Goal: Task Accomplishment & Management: Use online tool/utility

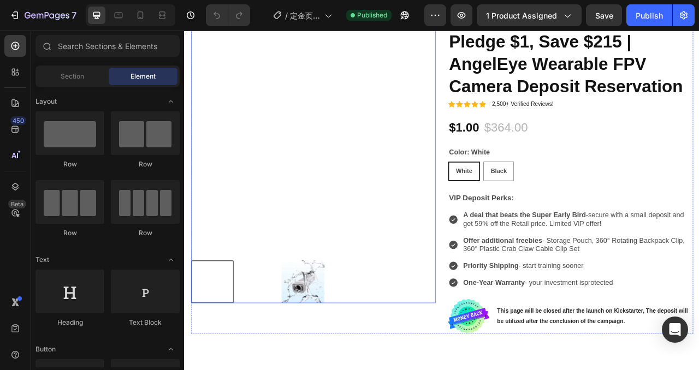
scroll to position [67, 0]
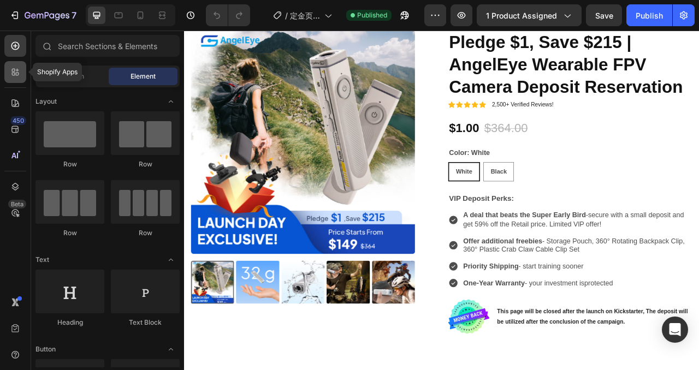
click at [13, 72] on icon at bounding box center [15, 72] width 11 height 11
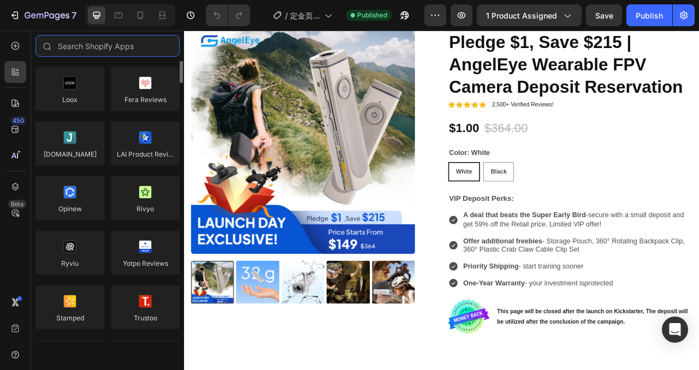
scroll to position [16, 0]
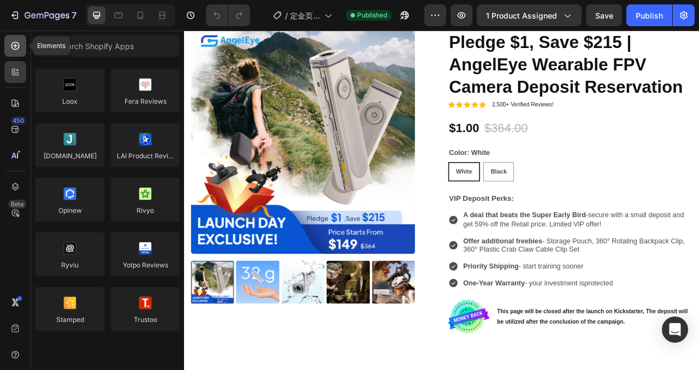
click at [16, 46] on icon at bounding box center [15, 45] width 11 height 11
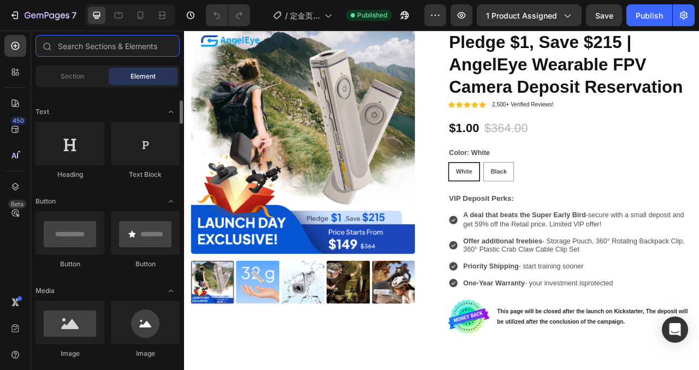
scroll to position [149, 0]
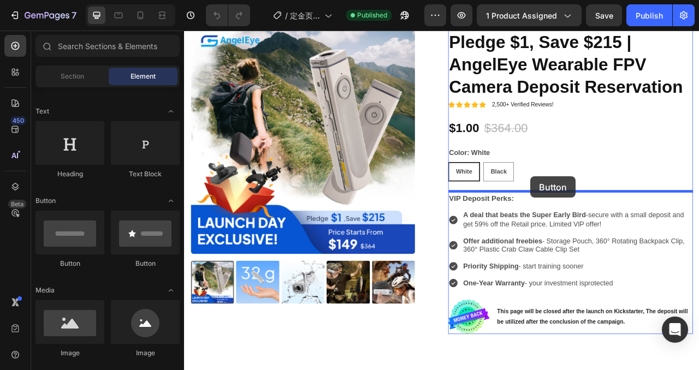
drag, startPoint x: 266, startPoint y: 260, endPoint x: 625, endPoint y: 216, distance: 361.6
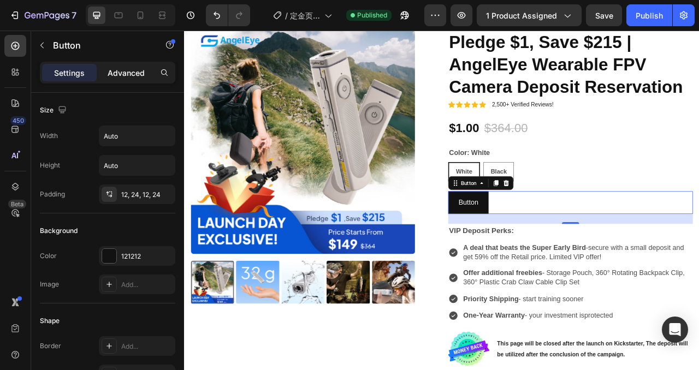
click at [123, 75] on p "Advanced" at bounding box center [126, 72] width 37 height 11
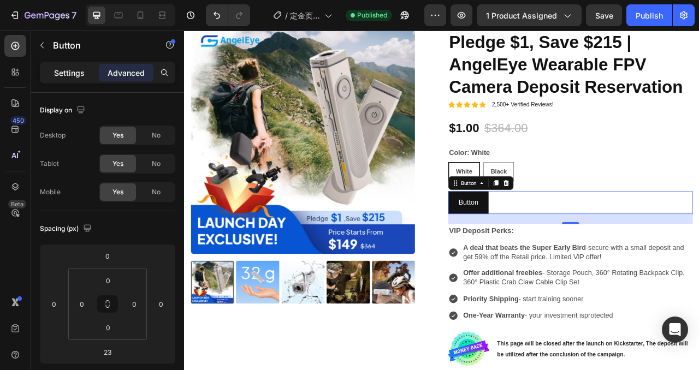
click at [78, 78] on p "Settings" at bounding box center [69, 72] width 31 height 11
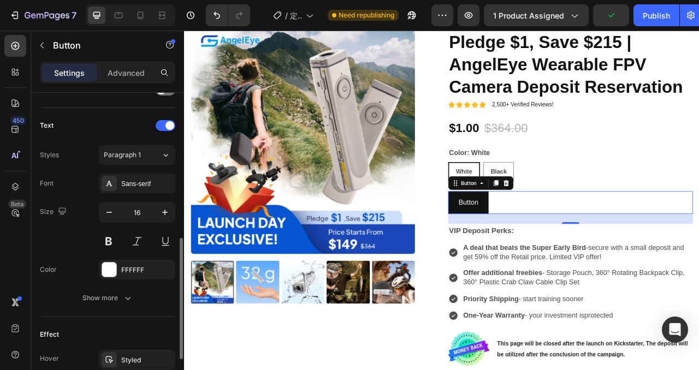
scroll to position [349, 0]
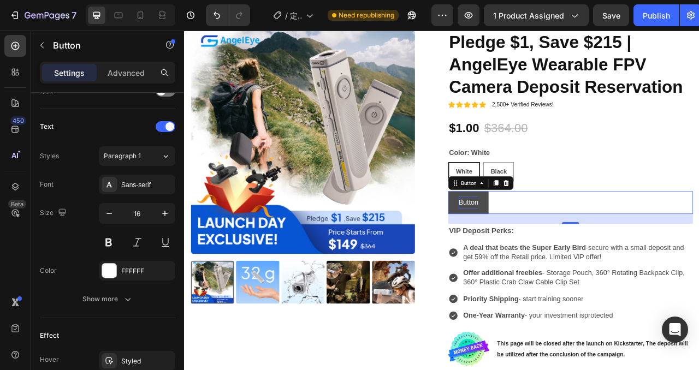
click at [555, 251] on p "Button" at bounding box center [545, 250] width 25 height 16
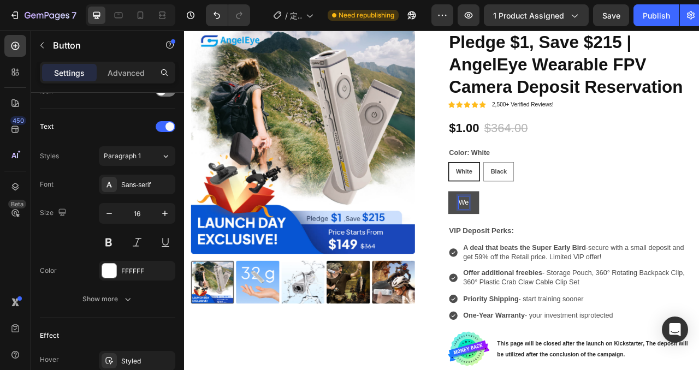
click at [520, 236] on button "We" at bounding box center [539, 250] width 39 height 29
click at [520, 236] on button "We are" at bounding box center [547, 250] width 54 height 29
click at [167, 216] on icon "button" at bounding box center [165, 213] width 11 height 11
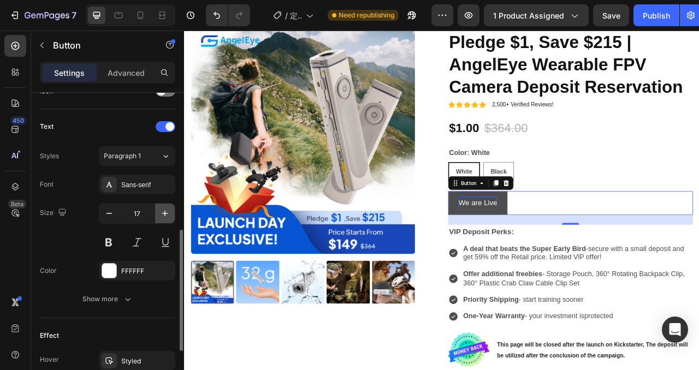
click at [167, 216] on icon "button" at bounding box center [165, 213] width 11 height 11
type input "18"
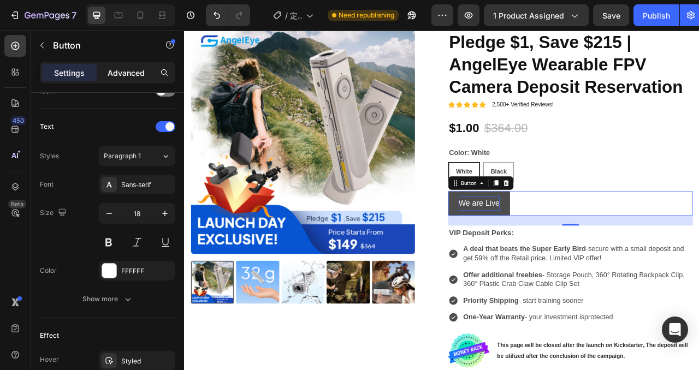
click at [138, 71] on p "Advanced" at bounding box center [126, 72] width 37 height 11
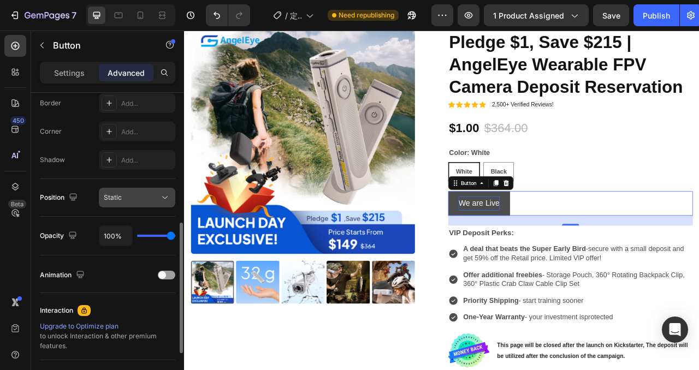
scroll to position [311, 0]
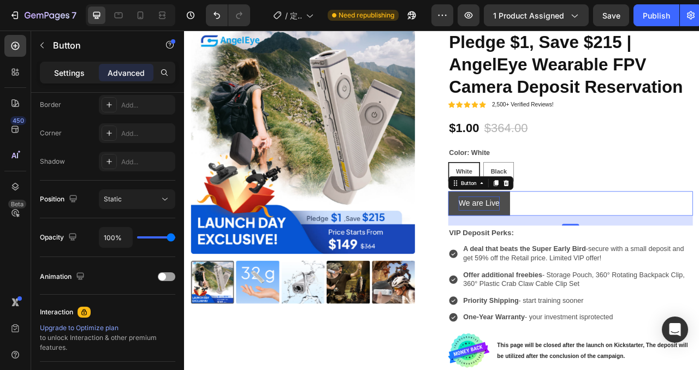
click at [80, 76] on p "Settings" at bounding box center [69, 72] width 31 height 11
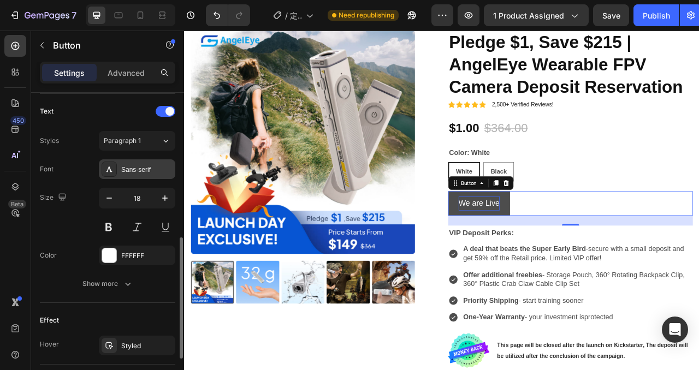
scroll to position [365, 0]
click at [112, 226] on button at bounding box center [109, 226] width 20 height 20
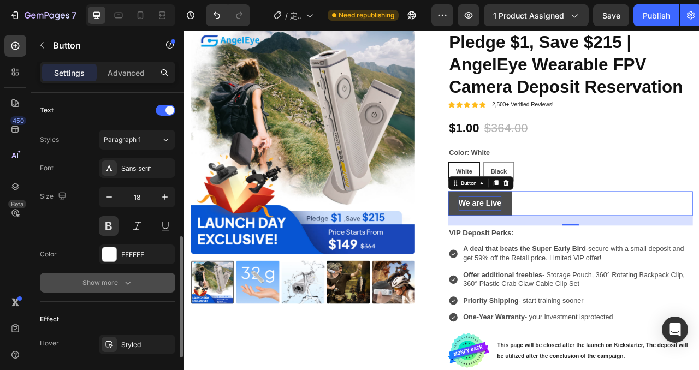
click at [120, 281] on div "Show more" at bounding box center [108, 283] width 51 height 11
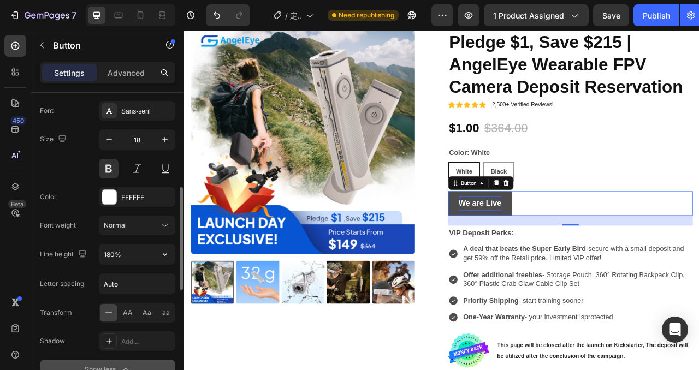
scroll to position [430, 0]
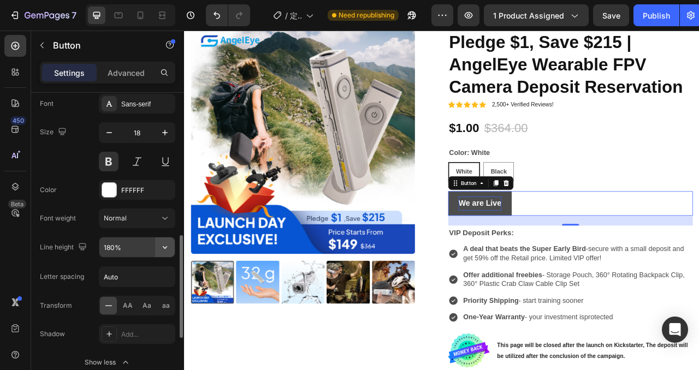
click at [160, 248] on icon "button" at bounding box center [165, 247] width 11 height 11
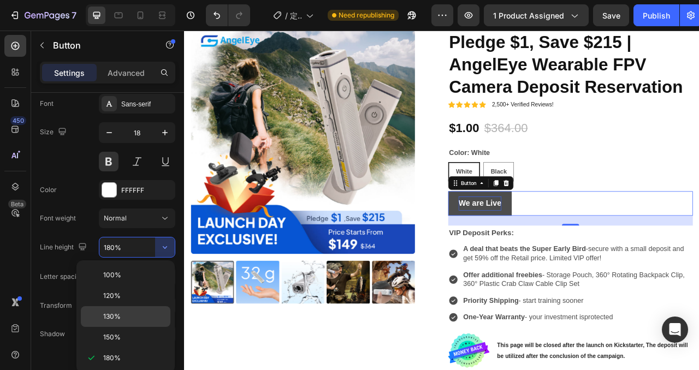
click at [122, 316] on p "130%" at bounding box center [134, 317] width 62 height 10
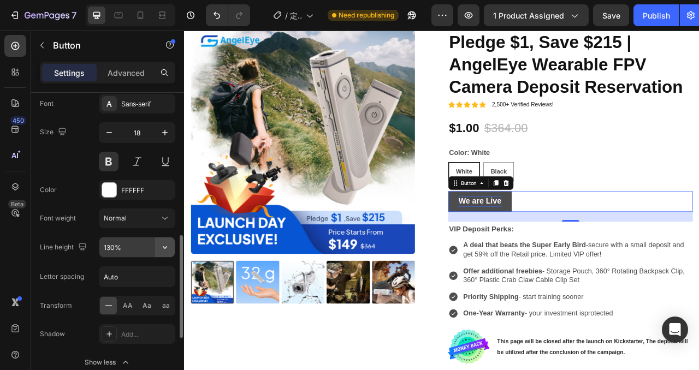
click at [162, 246] on icon "button" at bounding box center [165, 247] width 11 height 11
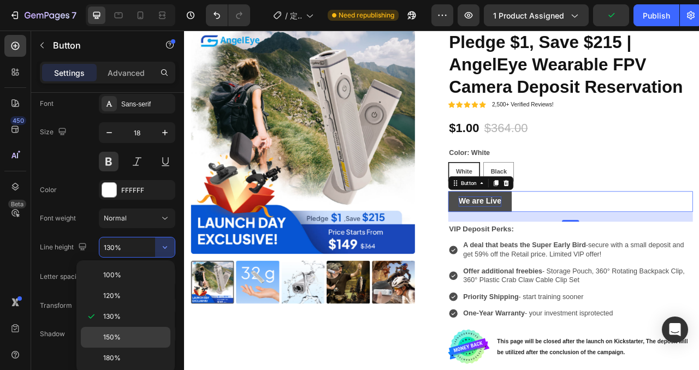
click at [123, 330] on div "150%" at bounding box center [126, 337] width 90 height 21
type input "150%"
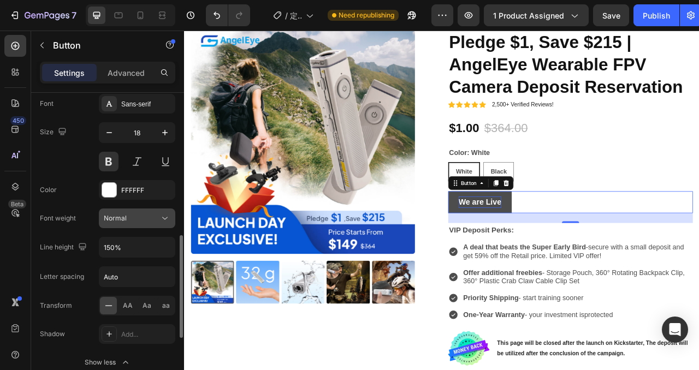
click at [152, 220] on div "Normal" at bounding box center [132, 219] width 56 height 10
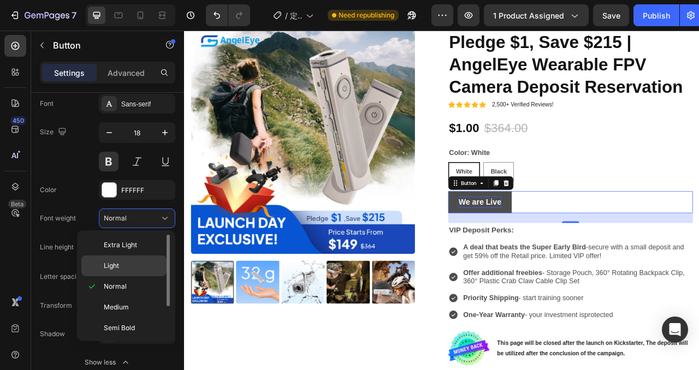
click at [136, 267] on p "Light" at bounding box center [133, 266] width 58 height 10
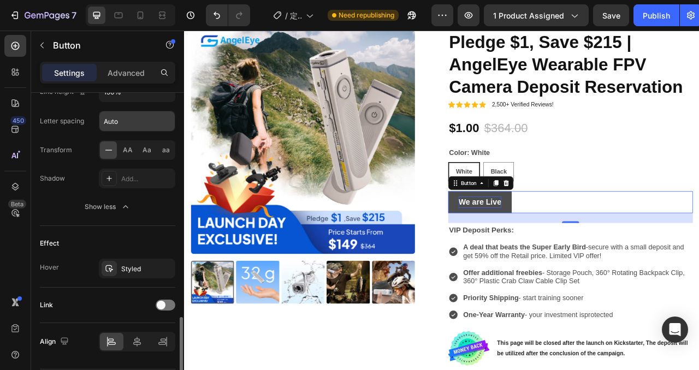
scroll to position [619, 0]
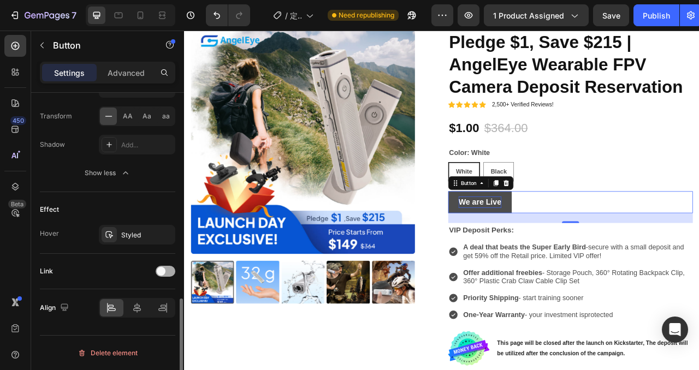
click at [167, 269] on div at bounding box center [166, 271] width 20 height 11
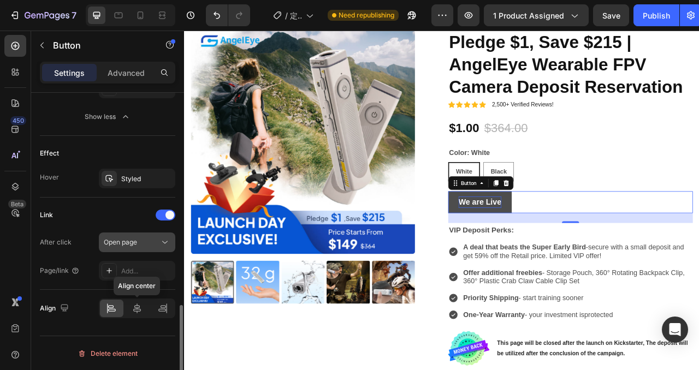
scroll to position [676, 0]
click at [144, 238] on div "Open page" at bounding box center [132, 242] width 56 height 10
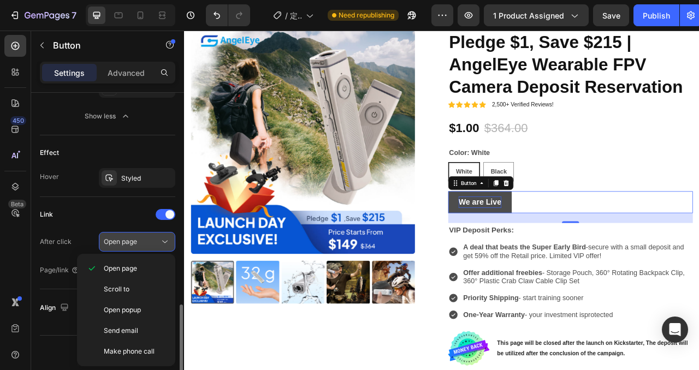
click at [144, 238] on div "Open page" at bounding box center [132, 242] width 56 height 10
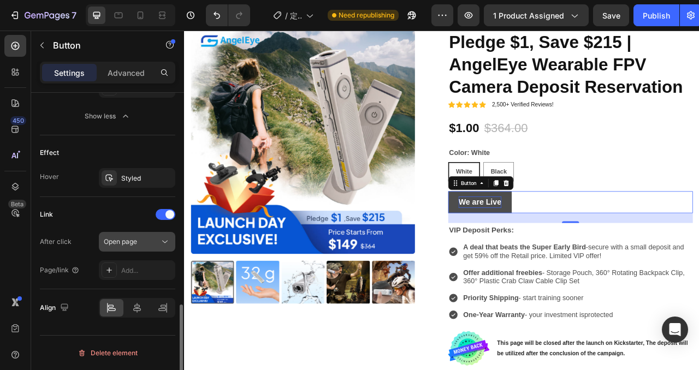
click at [145, 243] on div "Open page" at bounding box center [132, 242] width 56 height 10
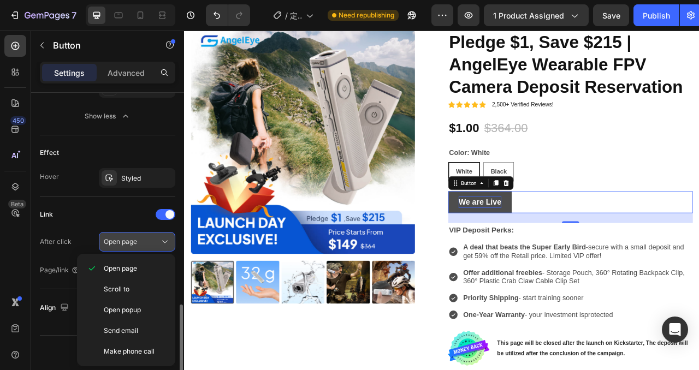
click at [145, 243] on div "Open page" at bounding box center [132, 242] width 56 height 10
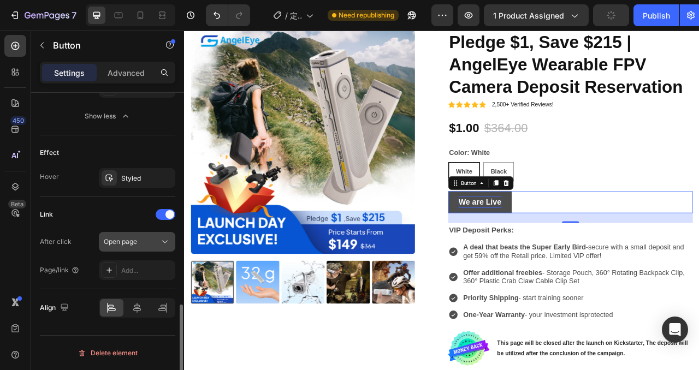
click at [145, 243] on div "Open page" at bounding box center [132, 242] width 56 height 10
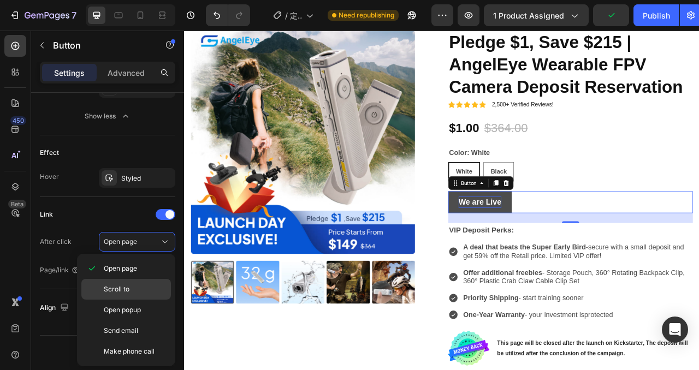
click at [134, 292] on p "Scroll to" at bounding box center [135, 290] width 62 height 10
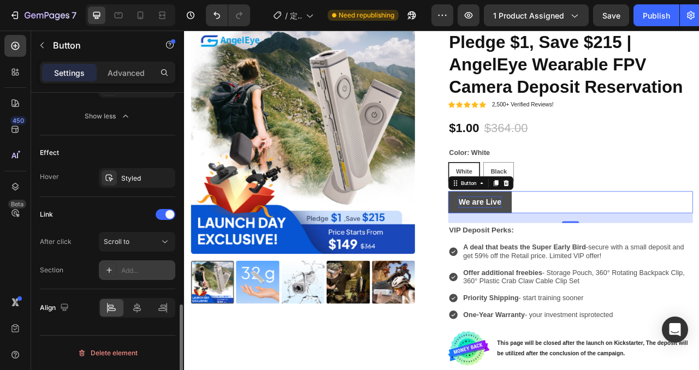
click at [145, 267] on div "Add..." at bounding box center [146, 271] width 51 height 10
click at [141, 240] on div "Scroll to" at bounding box center [132, 242] width 56 height 10
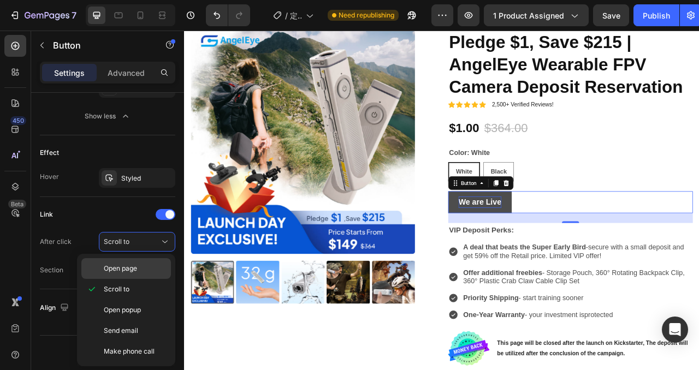
click at [134, 268] on span "Open page" at bounding box center [120, 269] width 33 height 10
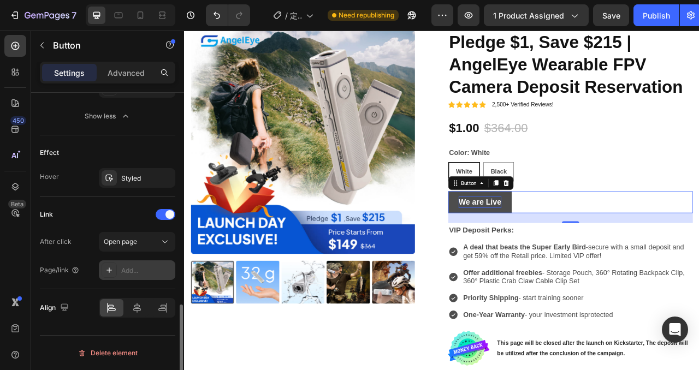
click at [141, 270] on div "Add..." at bounding box center [146, 271] width 51 height 10
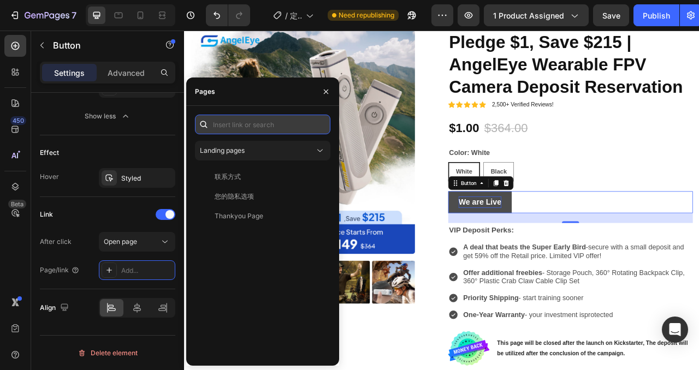
paste input "[URL][DOMAIN_NAME]"
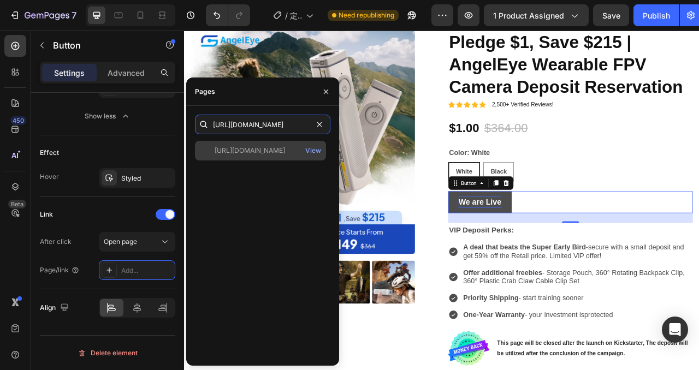
type input "[URL][DOMAIN_NAME]"
click at [285, 150] on div "[URL][DOMAIN_NAME]" at bounding box center [250, 151] width 70 height 10
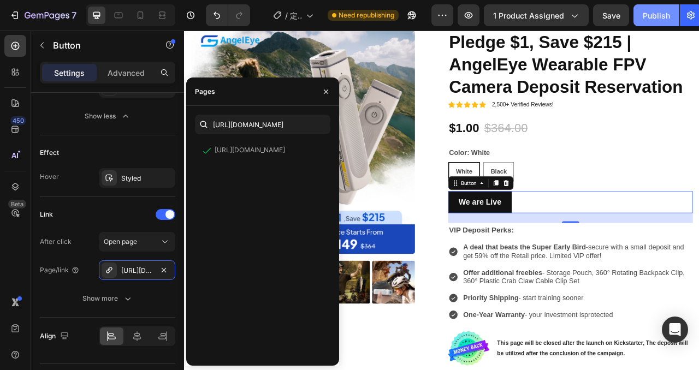
click at [647, 20] on div "Publish" at bounding box center [656, 15] width 27 height 11
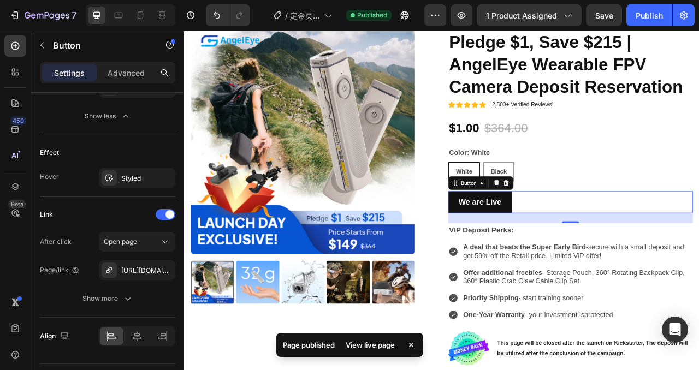
click at [370, 348] on div "View live page" at bounding box center [370, 345] width 62 height 15
